Goal: Task Accomplishment & Management: Manage account settings

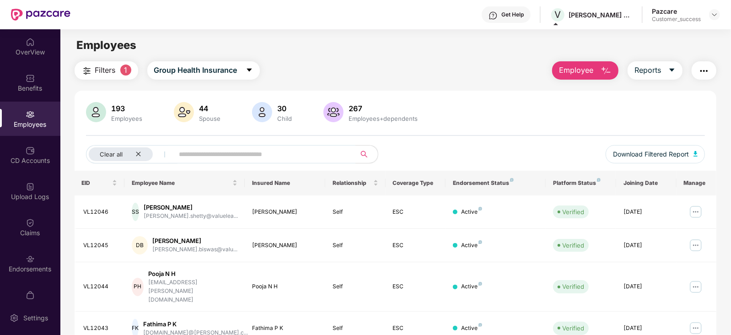
click at [411, 56] on main "Employees Filters 1 Group Health Insurance Employee Reports 193 Employees 44 Sp…" at bounding box center [395, 196] width 670 height 335
click at [418, 61] on div "Filters 1 Group Health Insurance Employee Reports" at bounding box center [396, 70] width 642 height 18
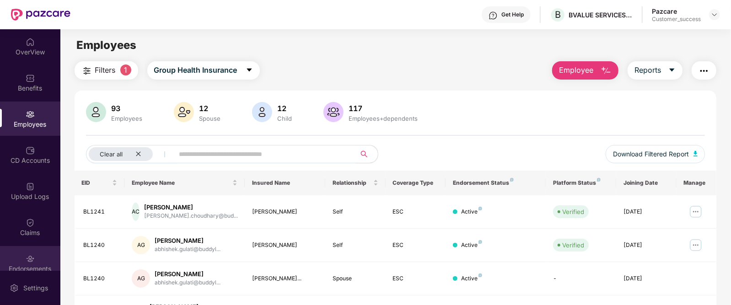
click at [30, 261] on img at bounding box center [30, 258] width 9 height 9
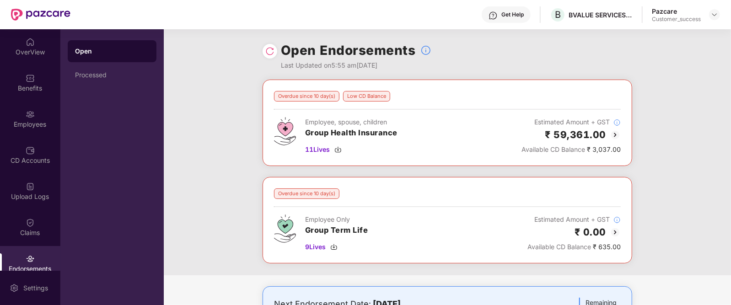
click at [535, 133] on div "₹ 59,361.00" at bounding box center [571, 134] width 99 height 15
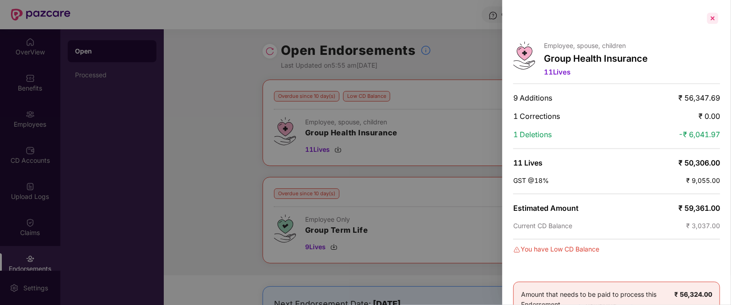
click at [709, 20] on div at bounding box center [712, 18] width 15 height 15
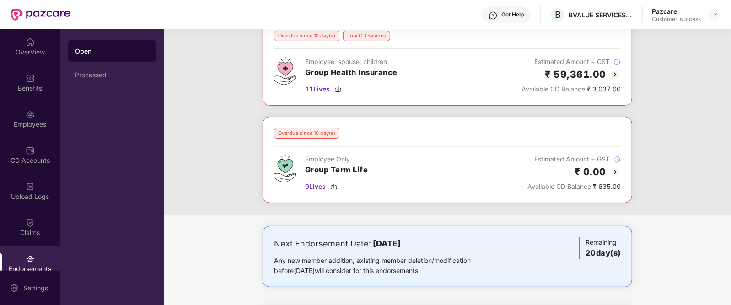
scroll to position [61, 0]
click at [610, 191] on div "Overdue since 10 day(s) Employee Only Group Term Life 9 Lives Estimated Amount …" at bounding box center [448, 159] width 370 height 86
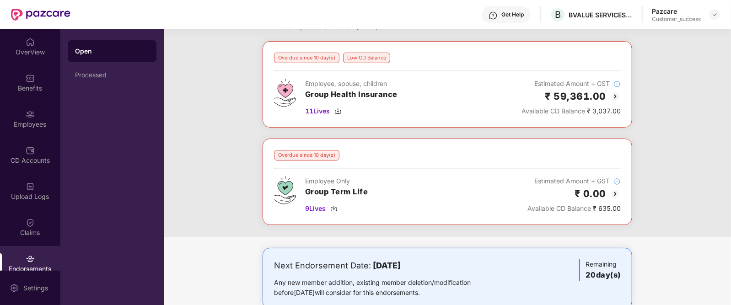
scroll to position [35, 0]
